Goal: Task Accomplishment & Management: Manage account settings

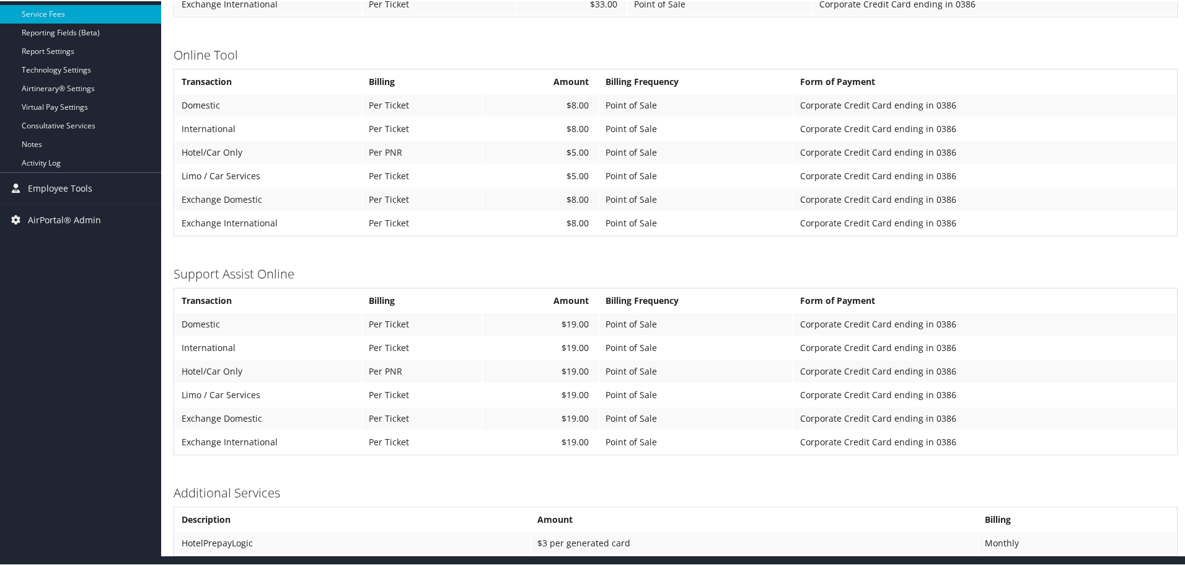
scroll to position [431, 0]
